Goal: Task Accomplishment & Management: Manage account settings

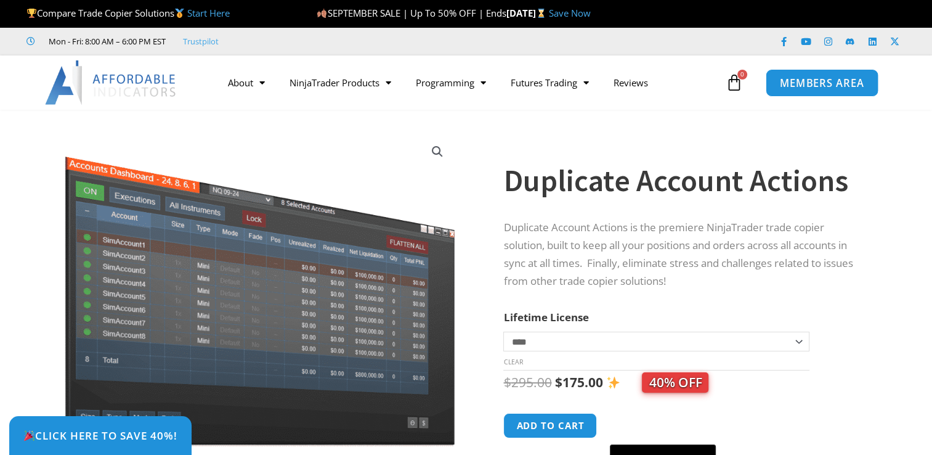
drag, startPoint x: 0, startPoint y: 0, endPoint x: 833, endPoint y: 78, distance: 836.7
click at [833, 78] on span "MEMBERS AREA" at bounding box center [822, 83] width 84 height 10
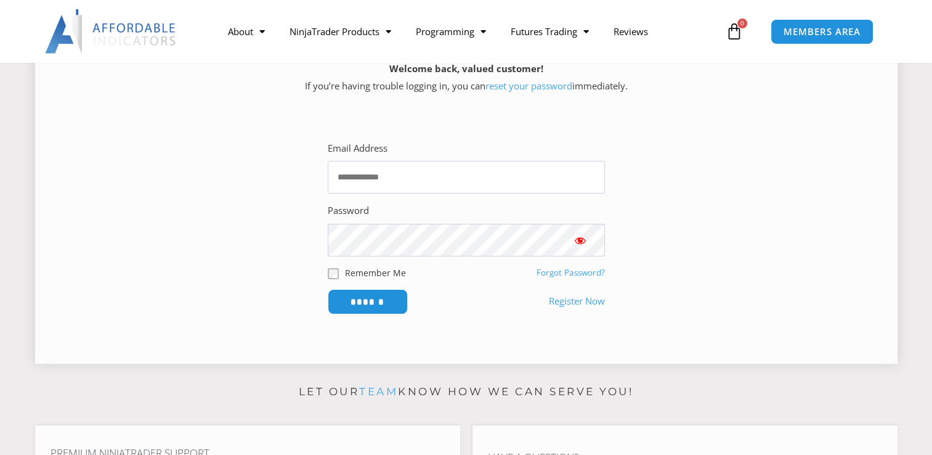
scroll to position [185, 0]
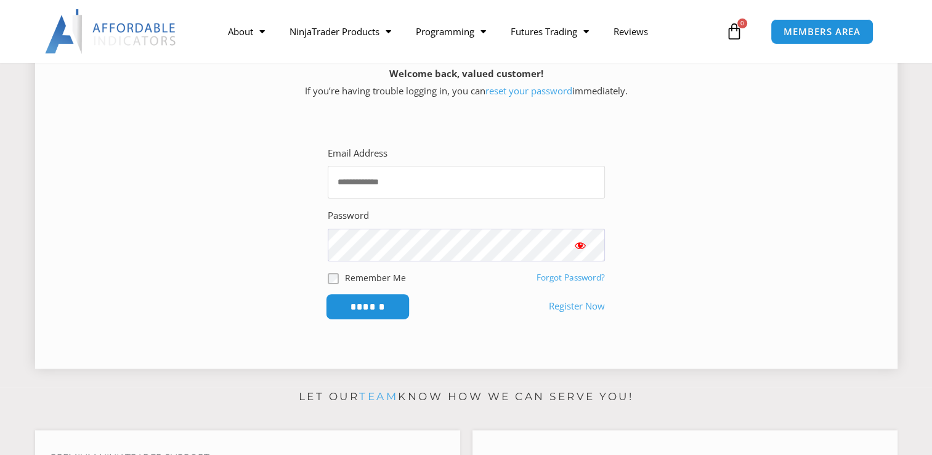
type input "**********"
click at [375, 312] on input "******" at bounding box center [367, 306] width 84 height 26
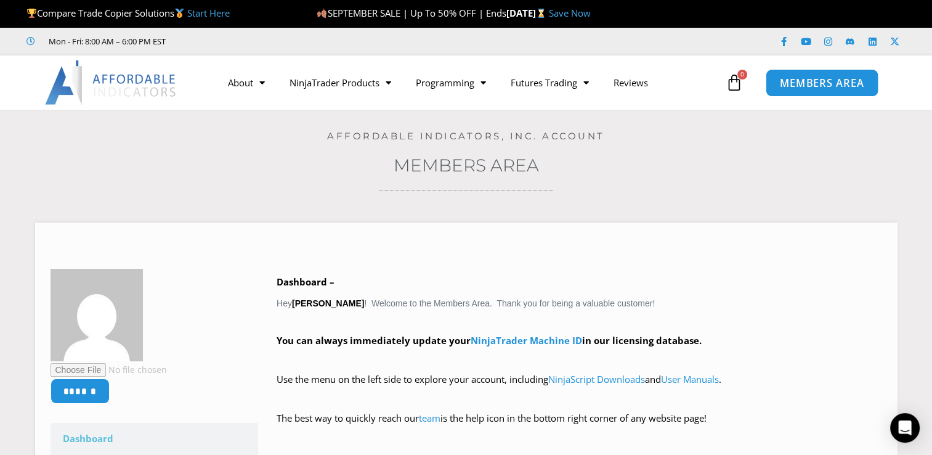
click at [834, 86] on span "MEMBERS AREA" at bounding box center [822, 83] width 84 height 10
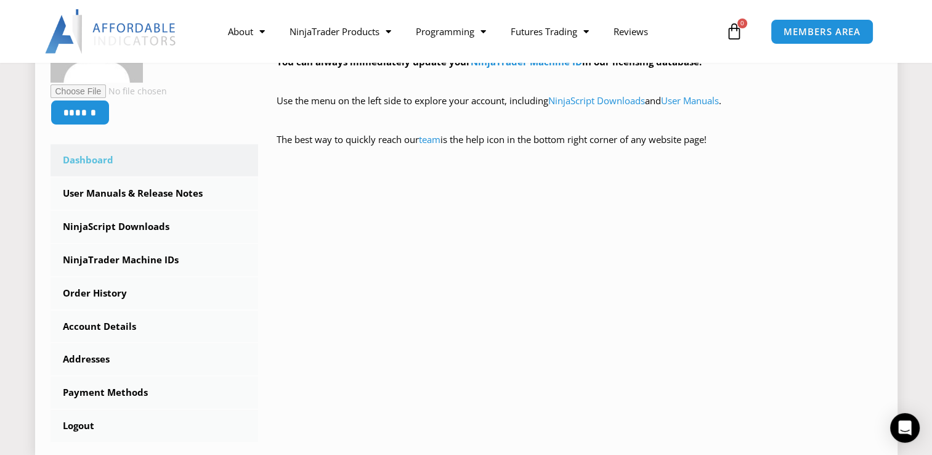
scroll to position [308, 0]
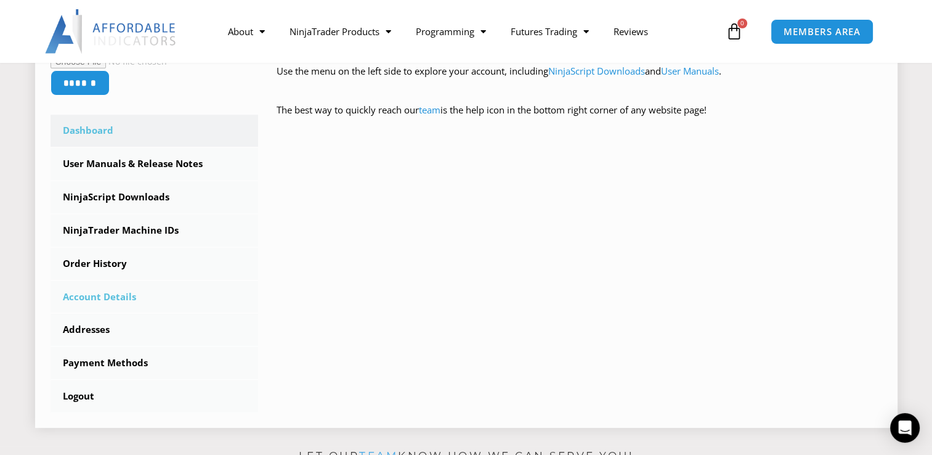
click at [108, 299] on link "Account Details" at bounding box center [155, 297] width 208 height 32
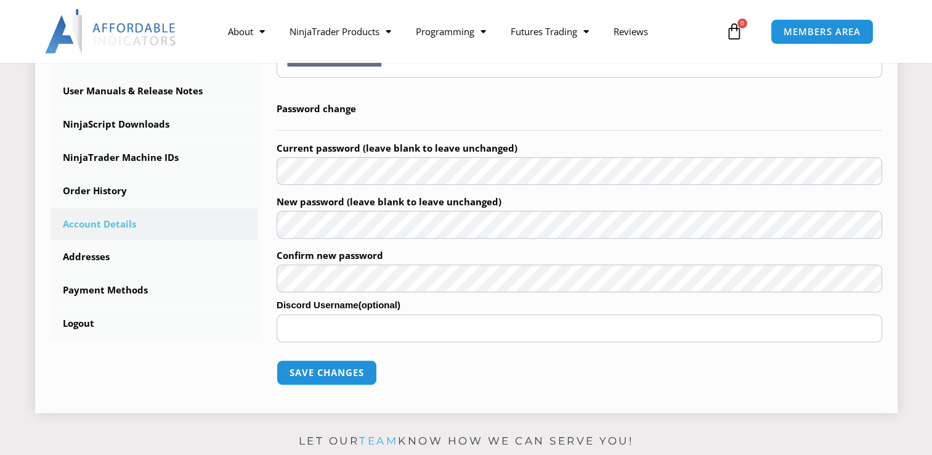
scroll to position [370, 0]
click at [94, 192] on link "Order History" at bounding box center [155, 190] width 208 height 32
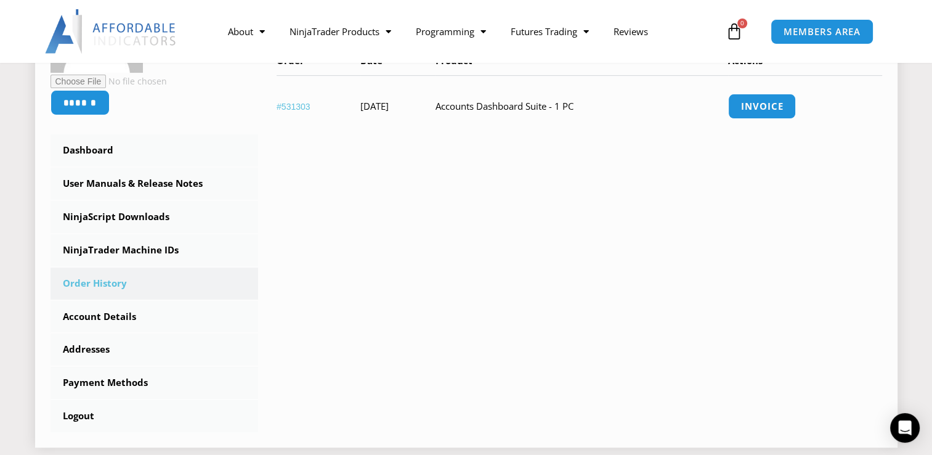
scroll to position [246, 0]
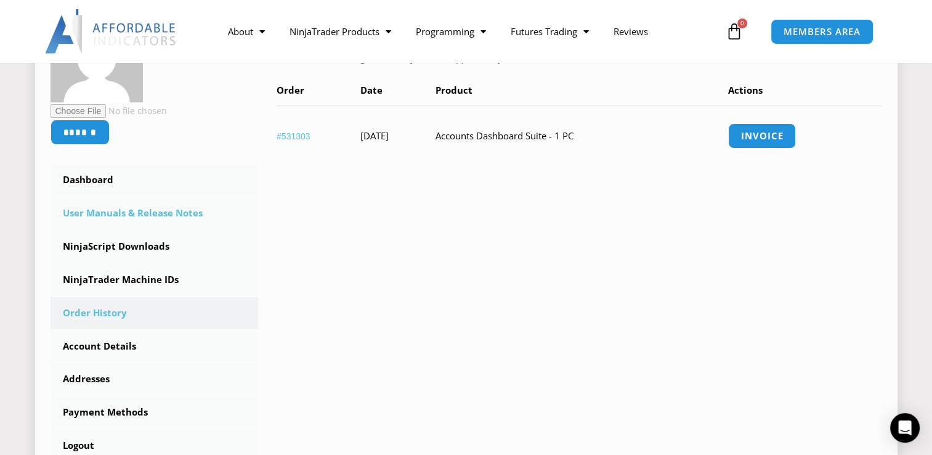
click at [136, 213] on link "User Manuals & Release Notes" at bounding box center [155, 213] width 208 height 32
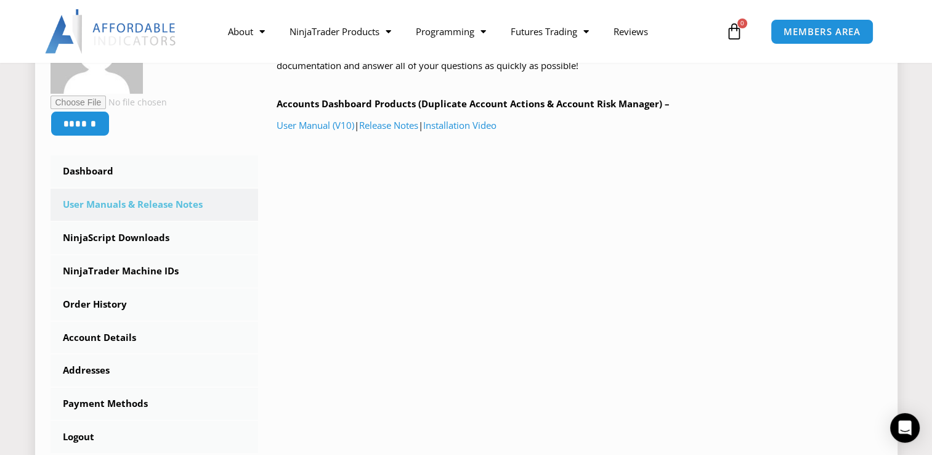
scroll to position [246, 0]
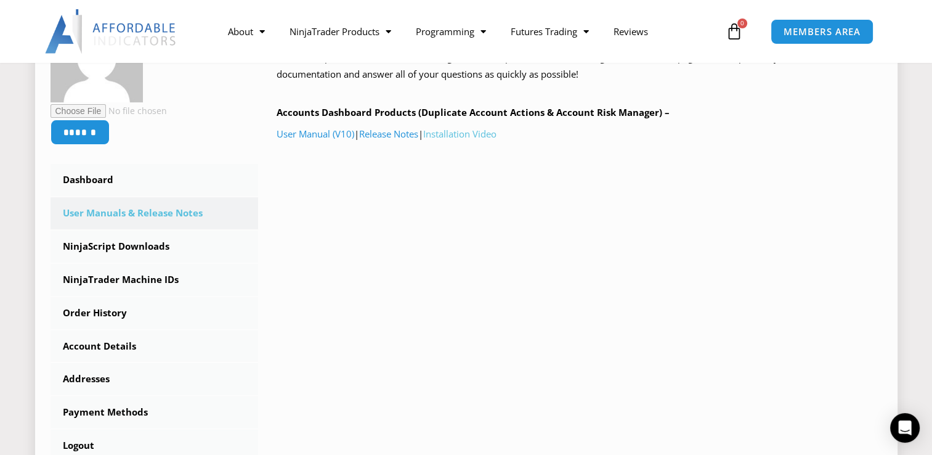
click at [471, 139] on link "Installation Video" at bounding box center [459, 134] width 73 height 12
click at [155, 243] on link "NinjaScript Downloads" at bounding box center [155, 246] width 208 height 32
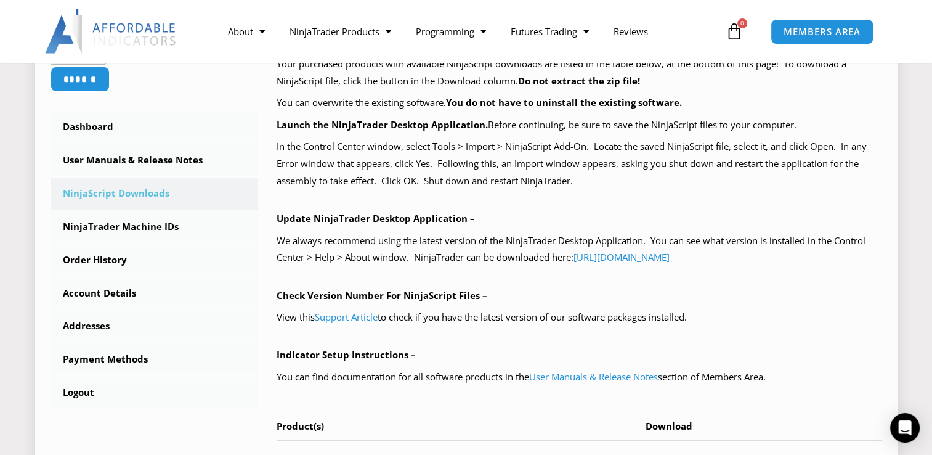
scroll to position [308, 0]
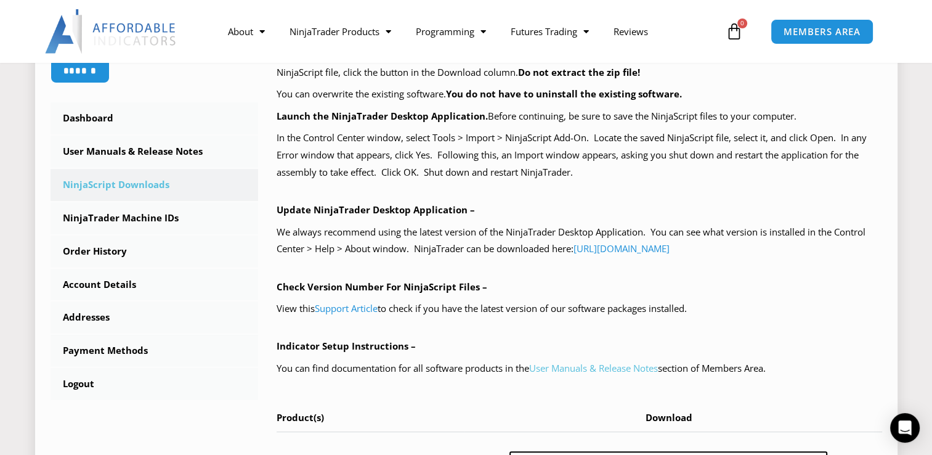
click at [593, 369] on link "User Manuals & Release Notes" at bounding box center [593, 368] width 129 height 12
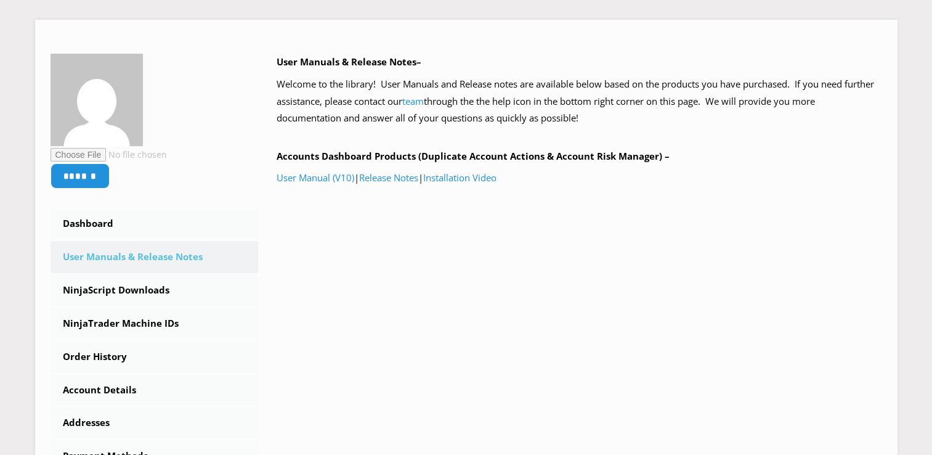
scroll to position [246, 0]
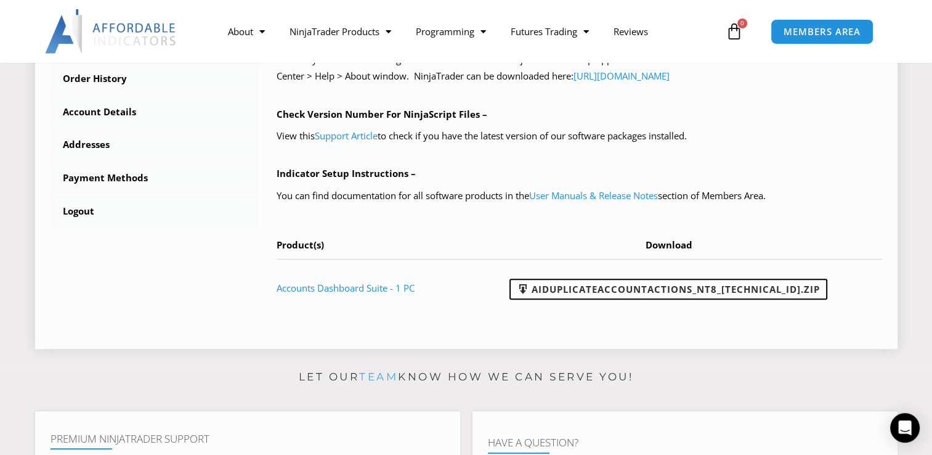
scroll to position [493, 0]
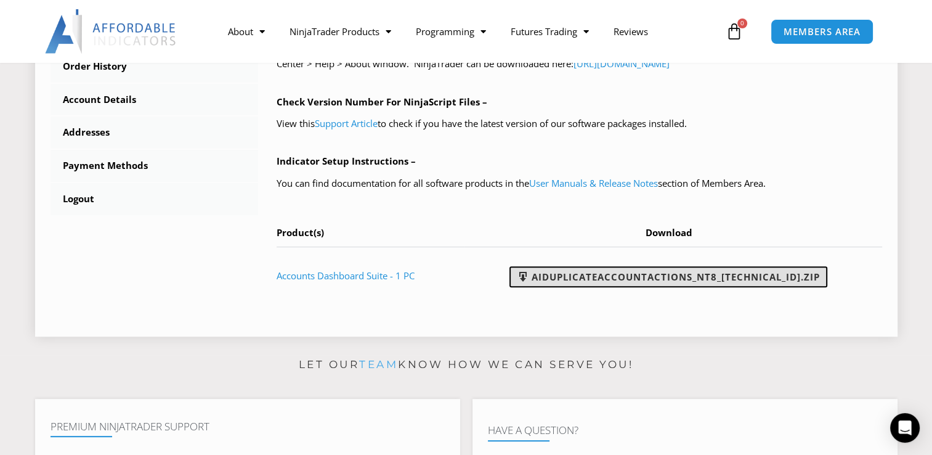
click at [716, 282] on link "AIDuplicateAccountActions_NT8_25.9.10.1.zip" at bounding box center [669, 276] width 318 height 21
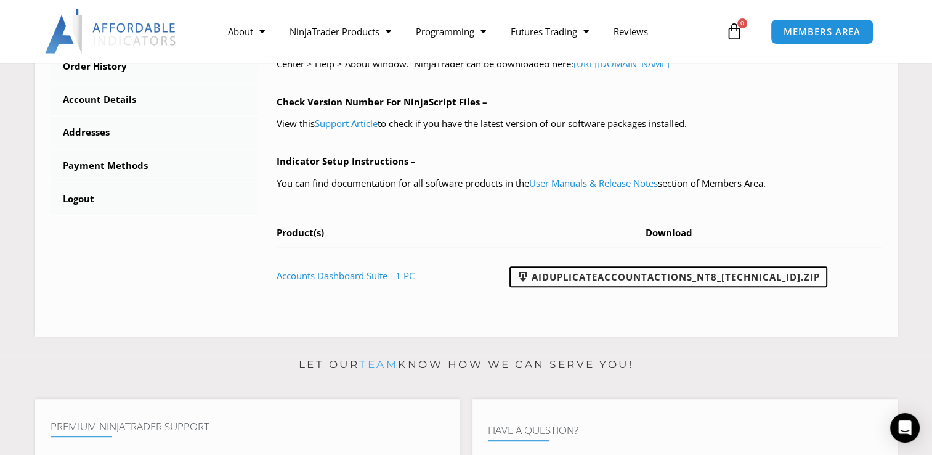
click at [537, 1] on div "About Contact Us Premium Support Team Partners NinjaTrader NinjaTrader FAQ Ninj…" at bounding box center [466, 31] width 932 height 63
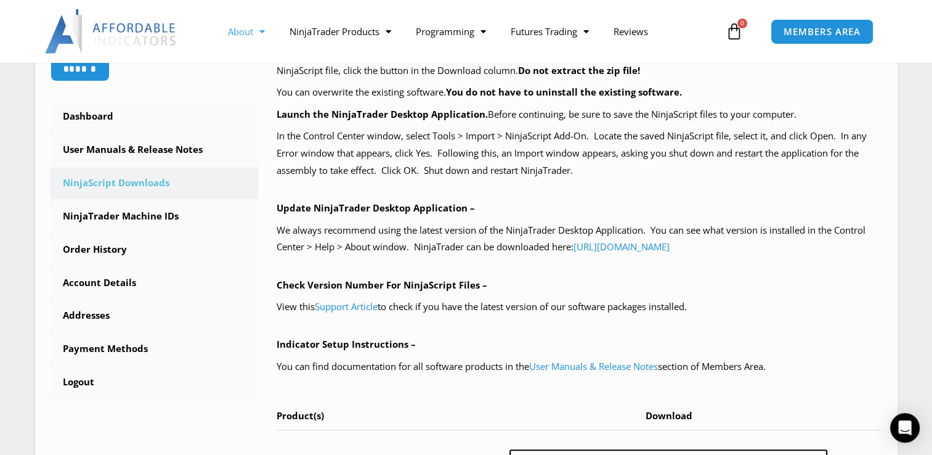
scroll to position [308, 0]
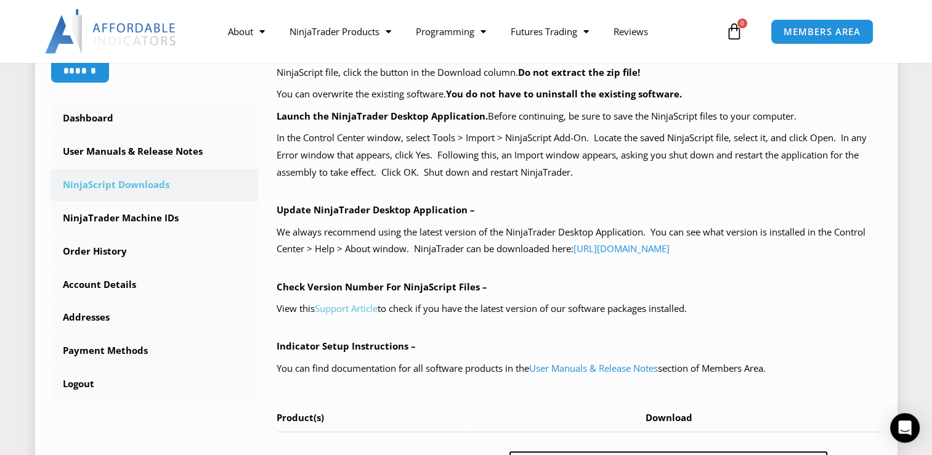
click at [369, 312] on link "Support Article" at bounding box center [346, 308] width 63 height 12
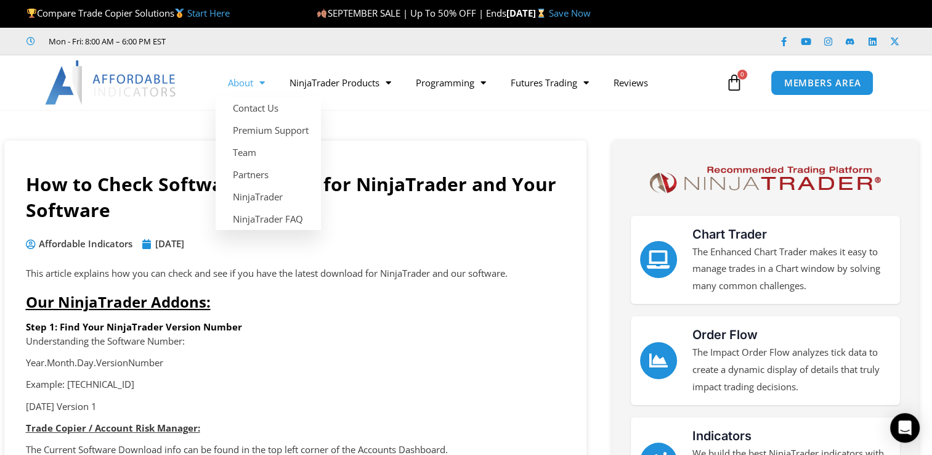
click at [256, 79] on span "Menu" at bounding box center [259, 83] width 12 height 22
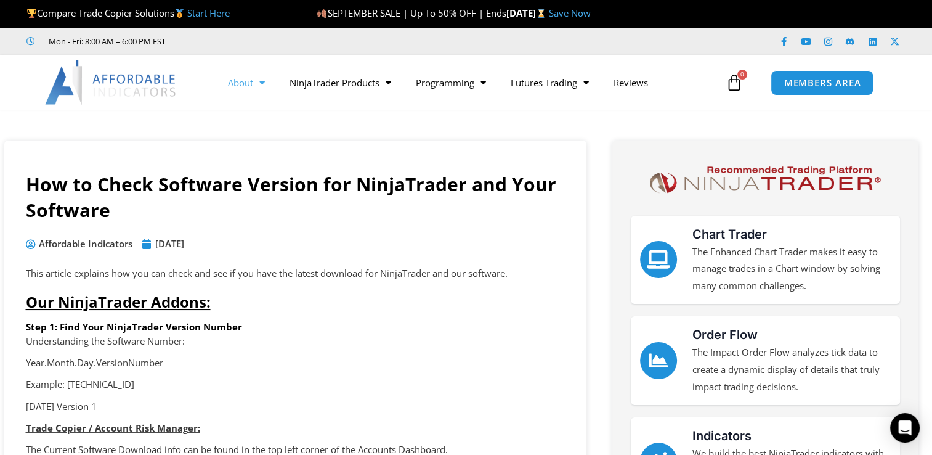
click at [256, 79] on span "Menu" at bounding box center [259, 83] width 12 height 22
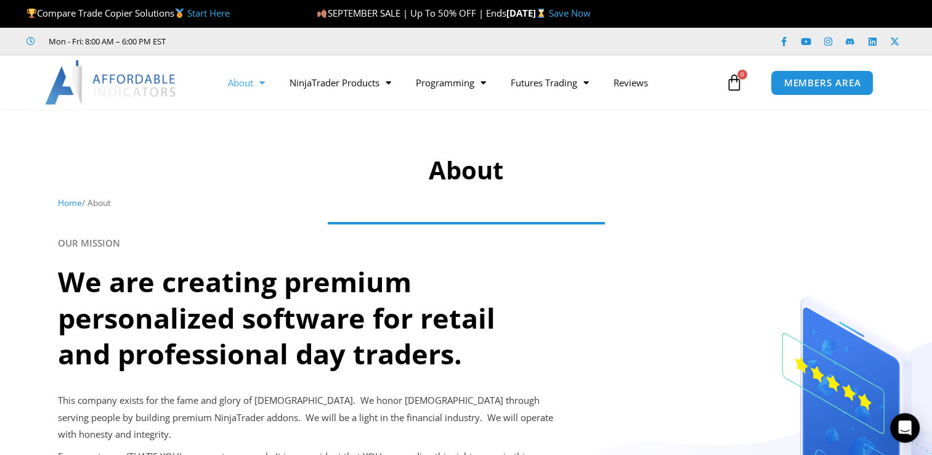
click at [260, 81] on span "Menu" at bounding box center [259, 83] width 12 height 22
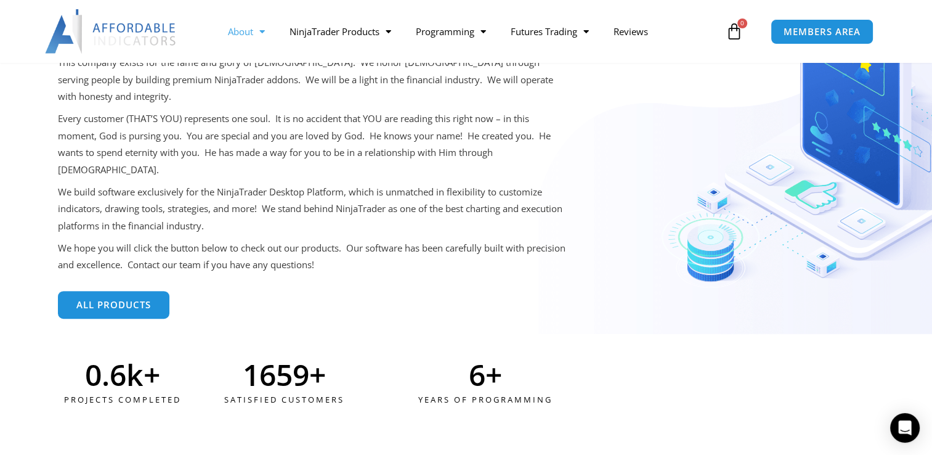
scroll to position [308, 0]
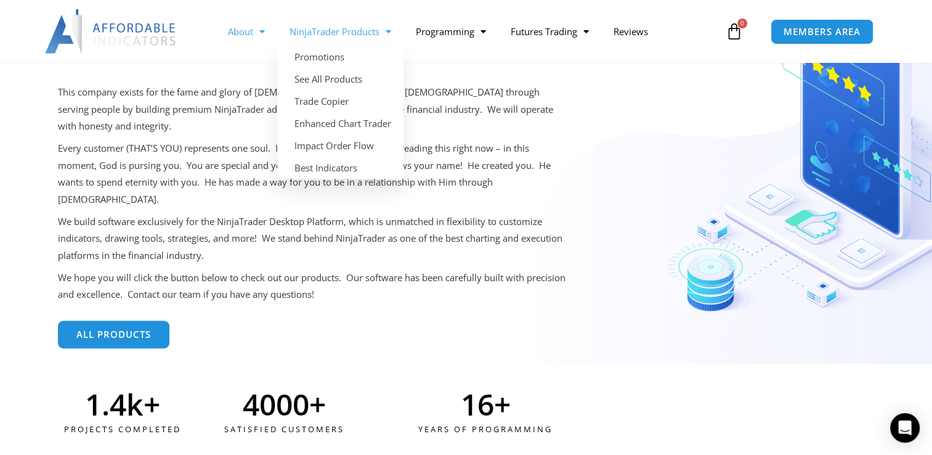
click at [372, 31] on link "NinjaTrader Products" at bounding box center [340, 31] width 126 height 28
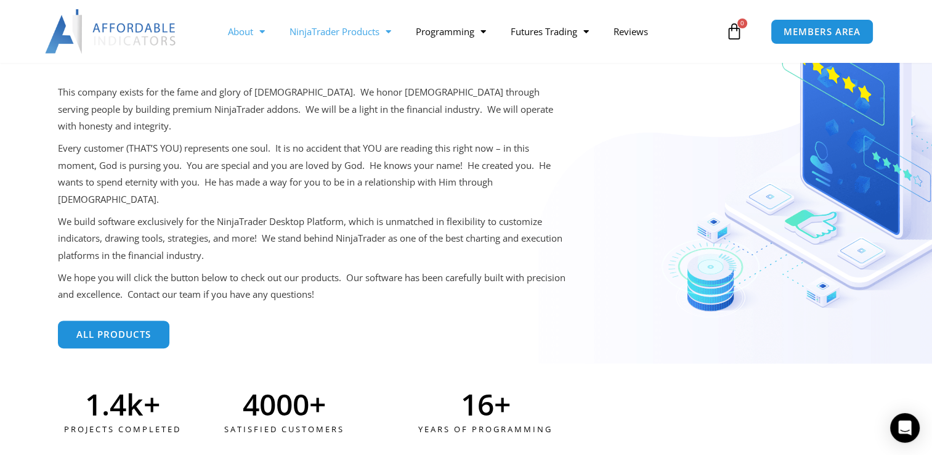
click at [372, 31] on link "NinjaTrader Products" at bounding box center [340, 31] width 126 height 28
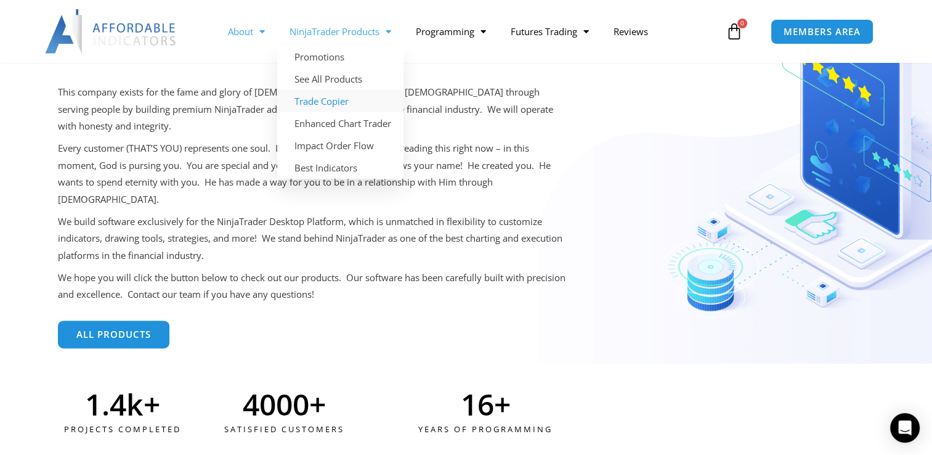
click at [337, 102] on link "Trade Copier" at bounding box center [340, 101] width 126 height 22
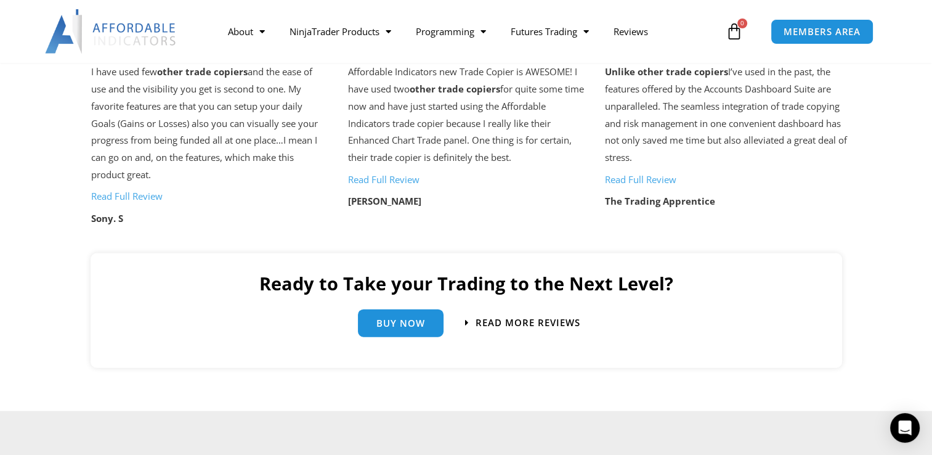
scroll to position [2650, 0]
click at [807, 33] on span "MEMBERS AREA" at bounding box center [822, 31] width 84 height 10
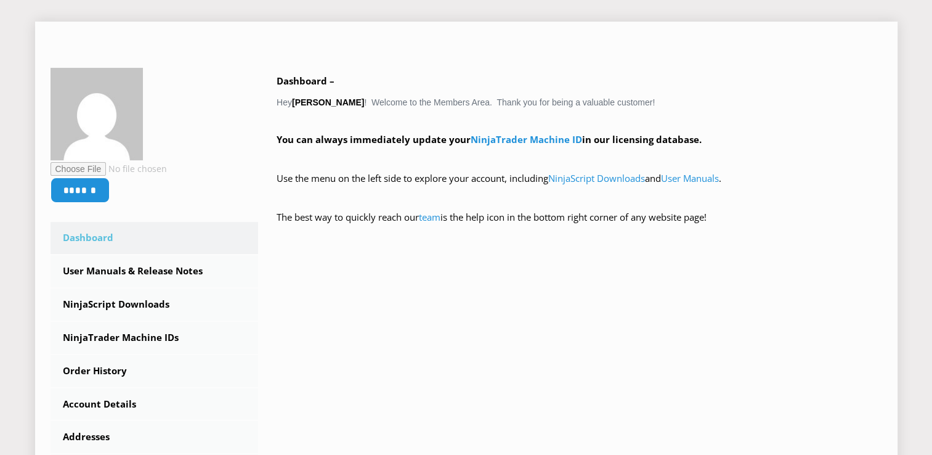
scroll to position [308, 0]
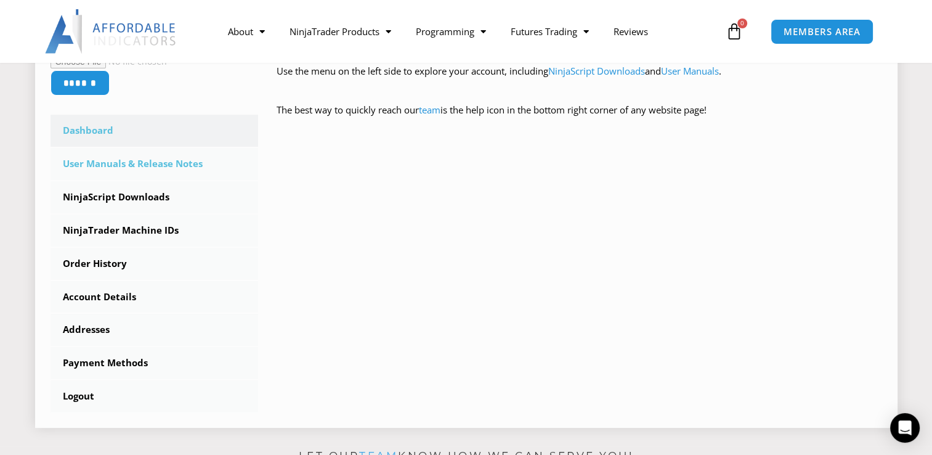
click at [122, 166] on link "User Manuals & Release Notes" at bounding box center [155, 164] width 208 height 32
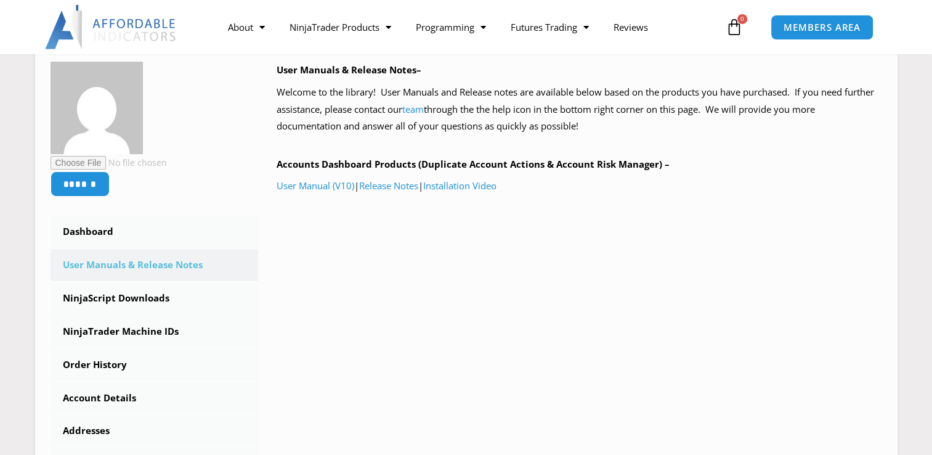
scroll to position [246, 0]
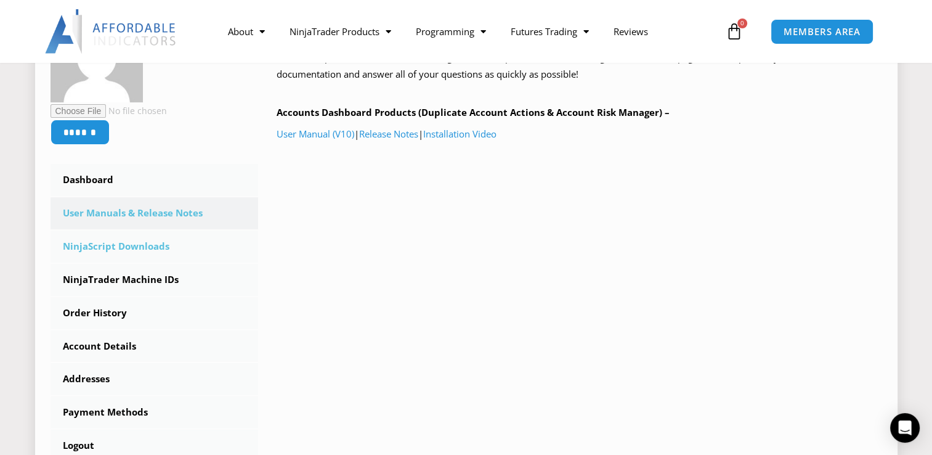
click at [128, 253] on link "NinjaScript Downloads" at bounding box center [155, 246] width 208 height 32
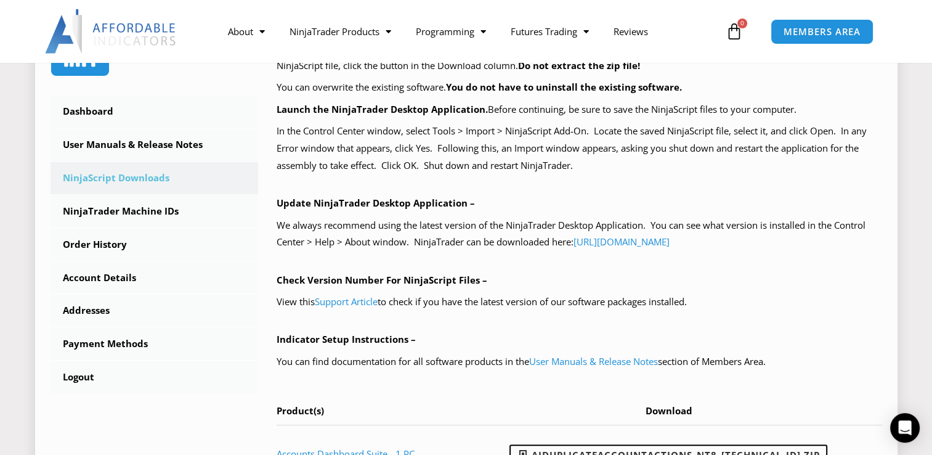
scroll to position [308, 0]
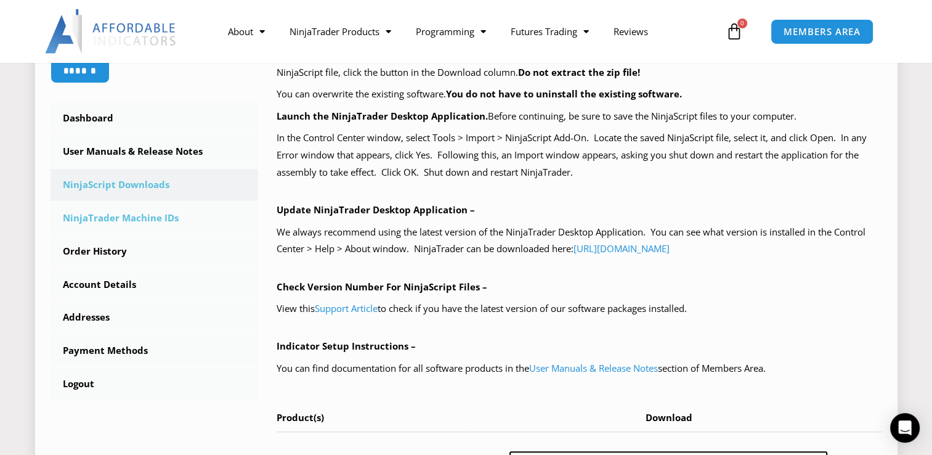
click at [137, 218] on link "NinjaTrader Machine IDs" at bounding box center [155, 218] width 208 height 32
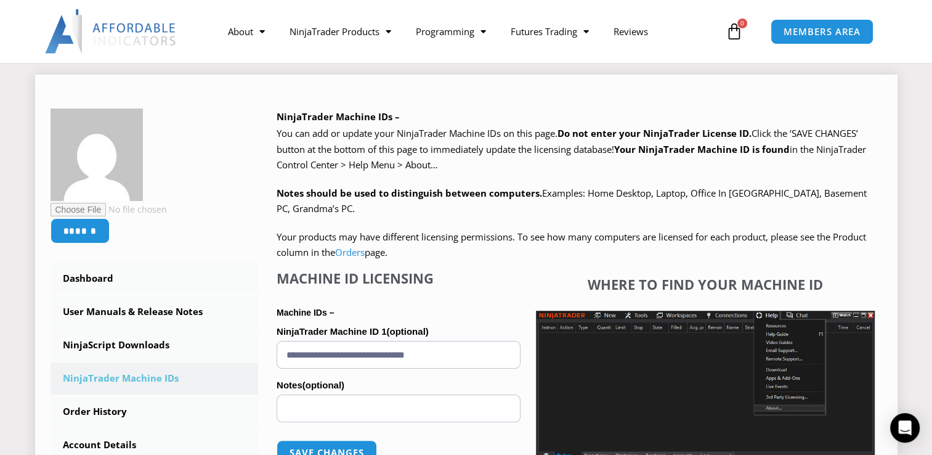
scroll to position [308, 0]
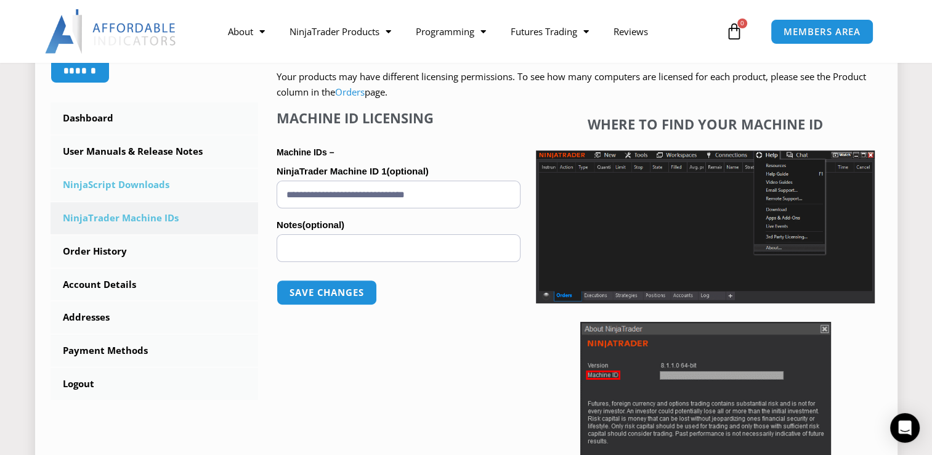
click at [117, 185] on link "NinjaScript Downloads" at bounding box center [155, 185] width 208 height 32
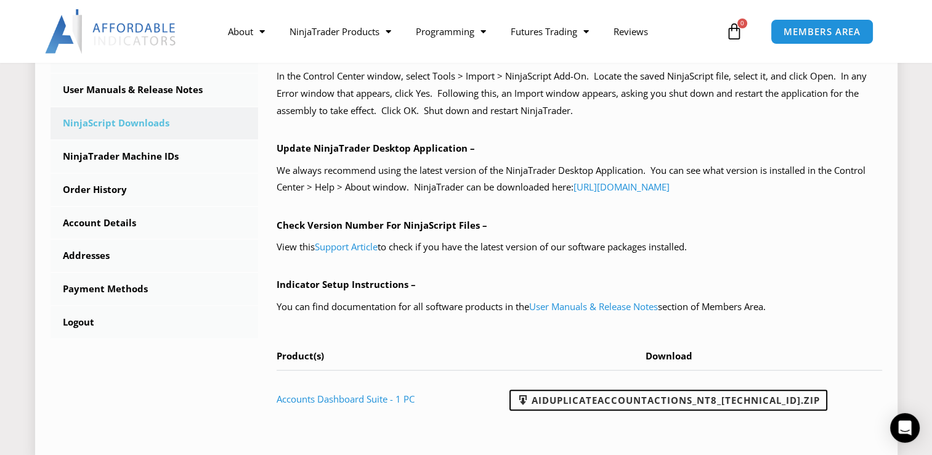
scroll to position [678, 0]
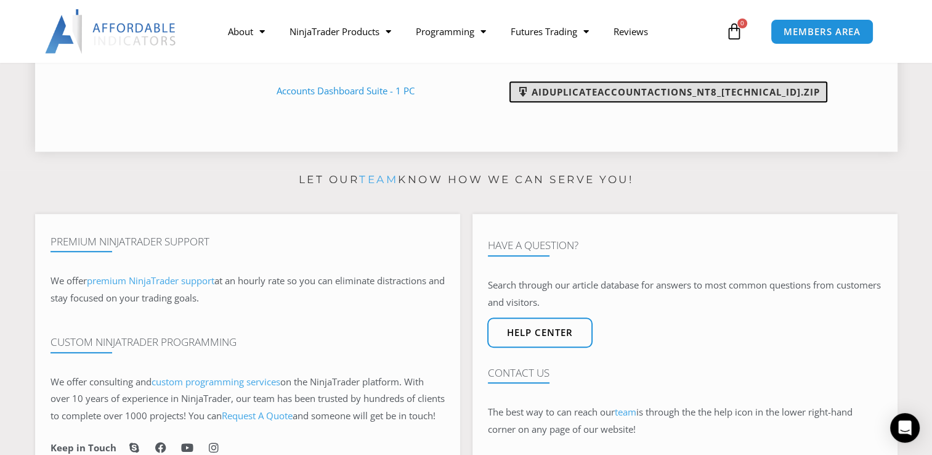
click at [683, 88] on link "AIDuplicateAccountActions_NT8_[TECHNICAL_ID].zip" at bounding box center [669, 91] width 318 height 21
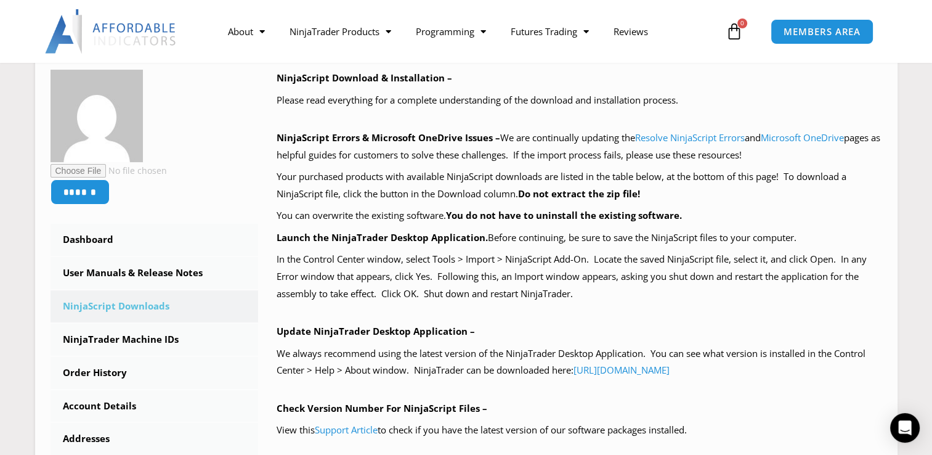
scroll to position [185, 0]
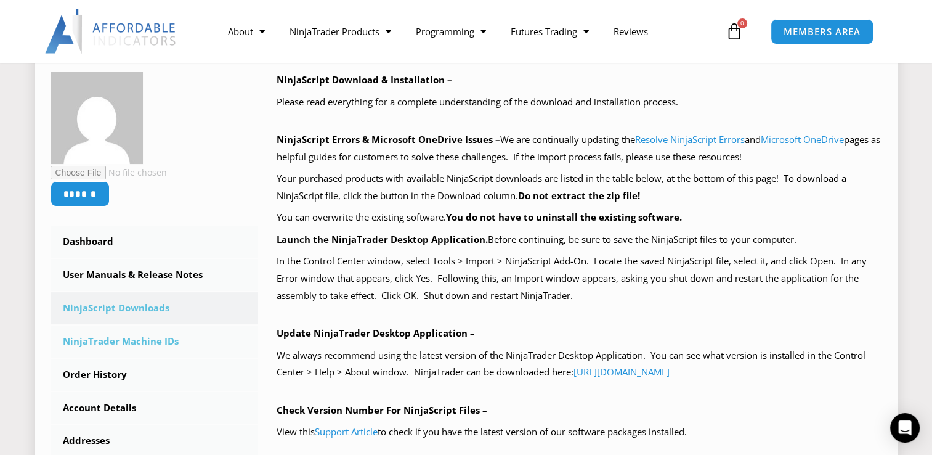
click at [112, 340] on link "NinjaTrader Machine IDs" at bounding box center [155, 341] width 208 height 32
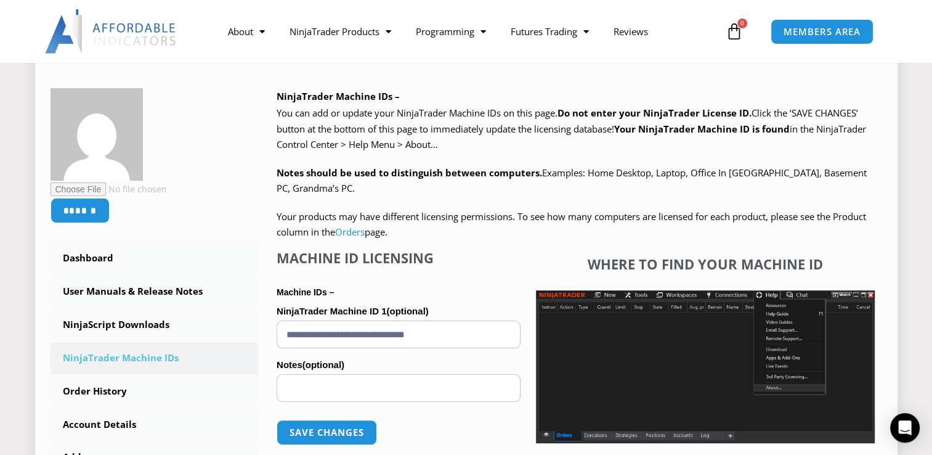
scroll to position [308, 0]
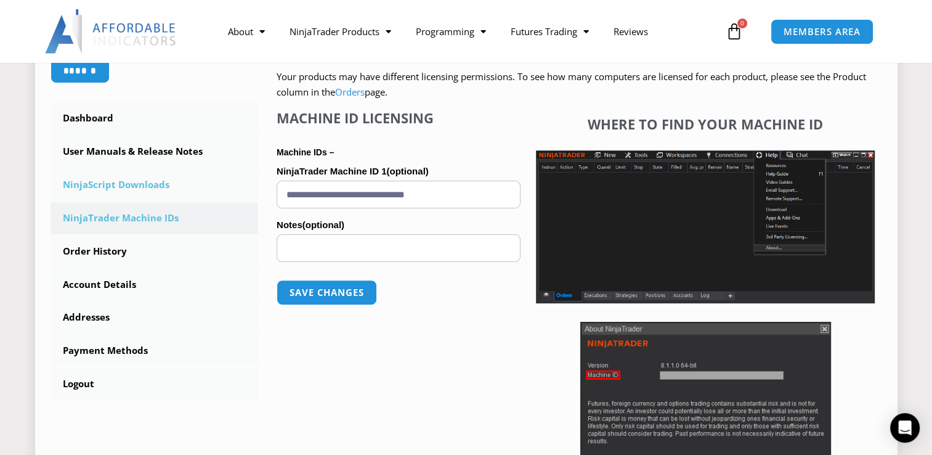
drag, startPoint x: 479, startPoint y: 193, endPoint x: 69, endPoint y: 189, distance: 409.8
click at [70, 189] on div "****** Dashboard Subscriptions User Manuals & Release Notes NinjaScript Downloa…" at bounding box center [467, 228] width 832 height 560
paste input "**********"
type input "**********"
click at [116, 152] on link "User Manuals & Release Notes" at bounding box center [155, 152] width 208 height 32
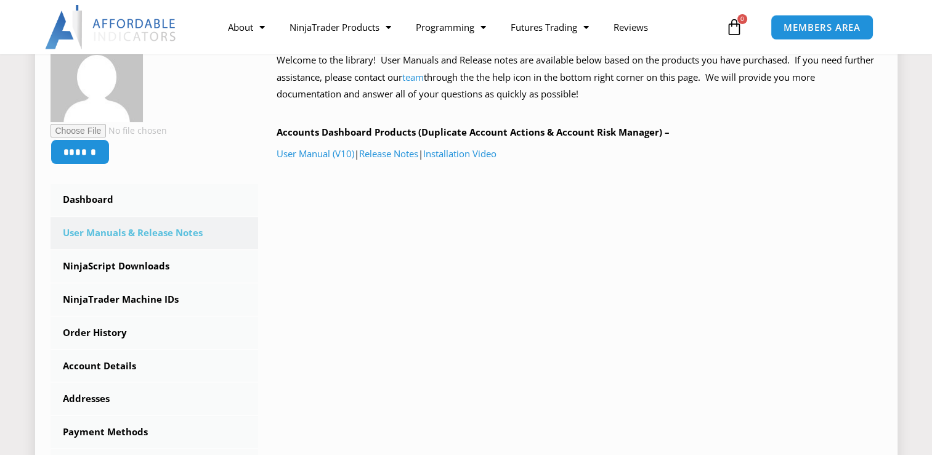
scroll to position [246, 0]
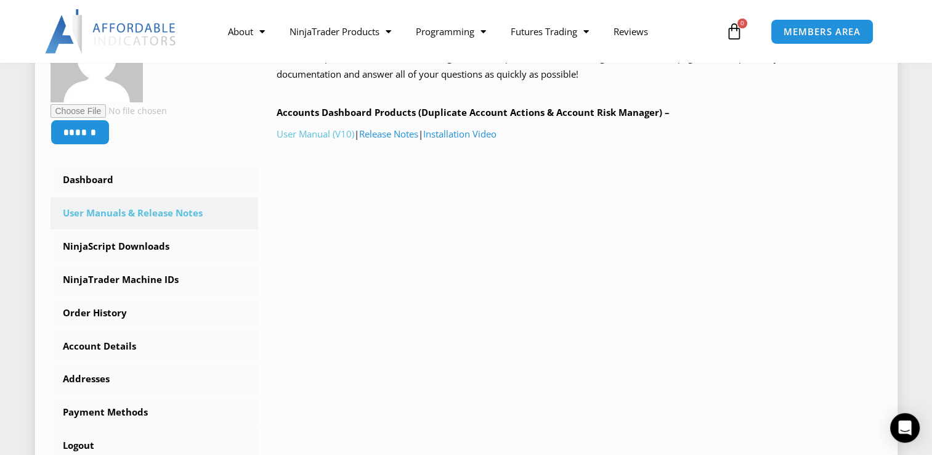
click at [314, 134] on link "User Manual (V10)" at bounding box center [316, 134] width 78 height 12
